Goal: Register for event/course: Sign up to attend an event or enroll in a course

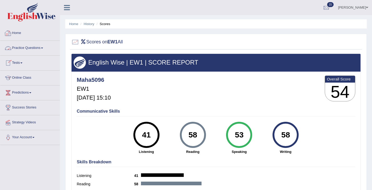
click at [17, 34] on link "Home" at bounding box center [29, 32] width 59 height 13
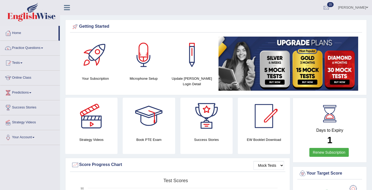
click at [20, 47] on link "Practice Questions" at bounding box center [29, 47] width 59 height 13
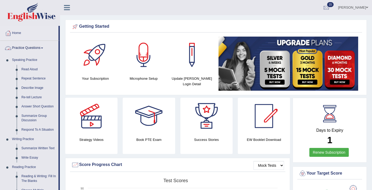
click at [21, 46] on link "Practice Questions" at bounding box center [29, 47] width 58 height 13
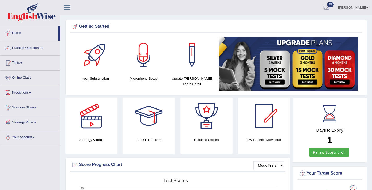
click at [19, 61] on link "Tests" at bounding box center [29, 62] width 59 height 13
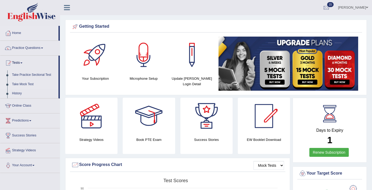
click at [19, 85] on link "Take Mock Test" at bounding box center [34, 84] width 49 height 9
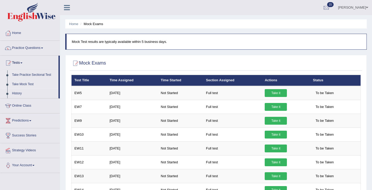
click at [19, 75] on link "Take Practice Sectional Test" at bounding box center [34, 74] width 49 height 9
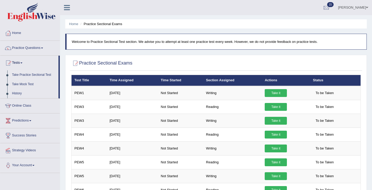
click at [19, 74] on link "Take Practice Sectional Test" at bounding box center [34, 74] width 49 height 9
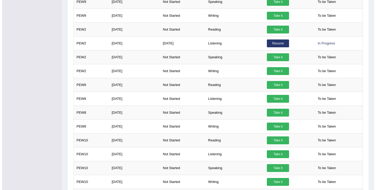
scroll to position [338, 0]
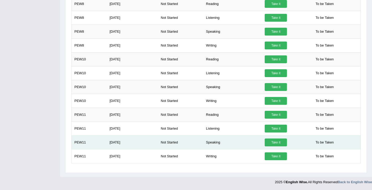
click at [272, 142] on link "Take it" at bounding box center [275, 142] width 22 height 8
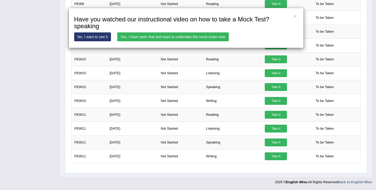
click at [212, 38] on link "Yes, I have seen that and want to undertake the mock exam now" at bounding box center [172, 36] width 111 height 9
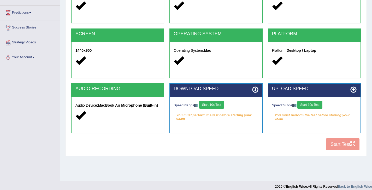
scroll to position [84, 0]
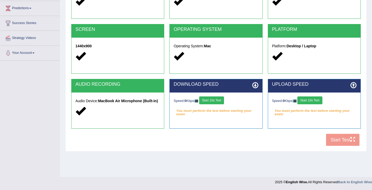
click at [307, 101] on button "Start 10s Test" at bounding box center [309, 100] width 25 height 8
click at [222, 100] on div "Speed: 0 Kbps Start 10s Test" at bounding box center [215, 100] width 85 height 9
click at [314, 96] on button "Start 10s Test" at bounding box center [317, 100] width 25 height 8
click at [314, 98] on button "Start 10s Test" at bounding box center [319, 100] width 25 height 8
click at [313, 98] on button "Start 10s Test" at bounding box center [319, 100] width 25 height 8
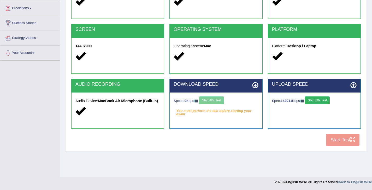
click at [219, 100] on div "Speed: 0 Kbps Start 10s Test" at bounding box center [215, 100] width 85 height 9
click at [213, 103] on button "Start 10s Test" at bounding box center [211, 100] width 25 height 8
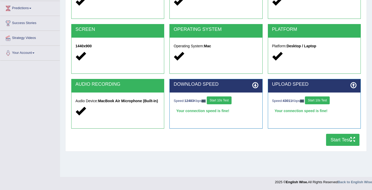
click at [341, 143] on button "Start Test" at bounding box center [342, 140] width 33 height 12
